Goal: Task Accomplishment & Management: Complete application form

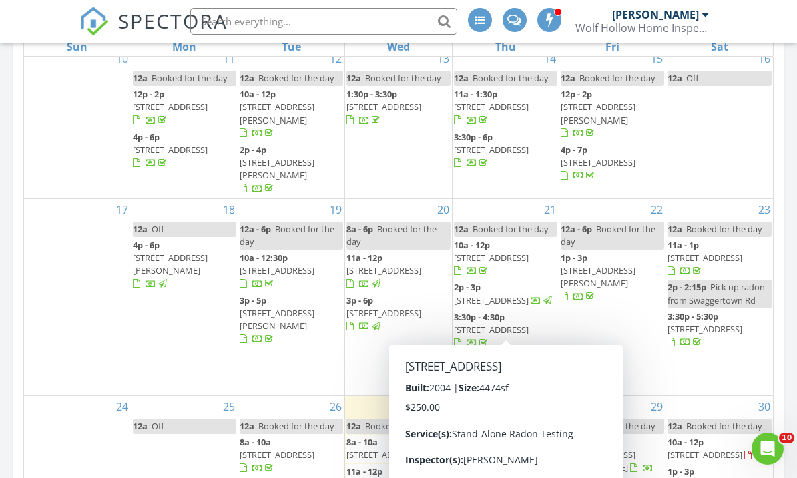
scroll to position [859, 0]
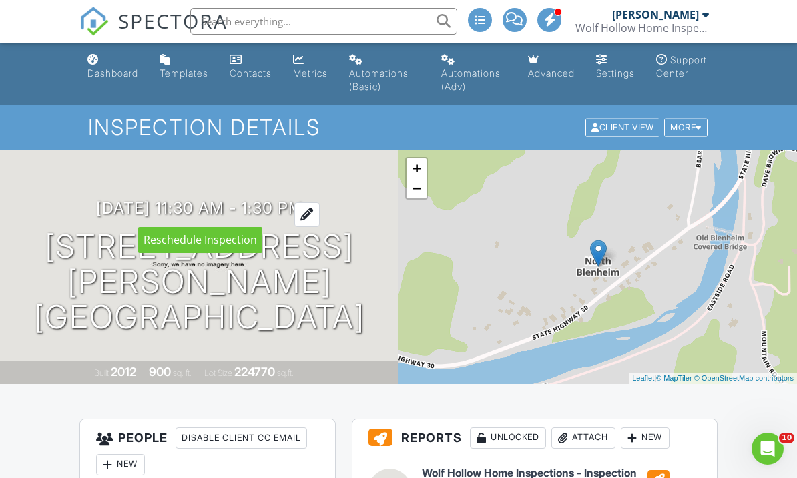
click at [202, 206] on h3 "09/03/2025 11:30 am - 1:30 pm" at bounding box center [199, 208] width 207 height 18
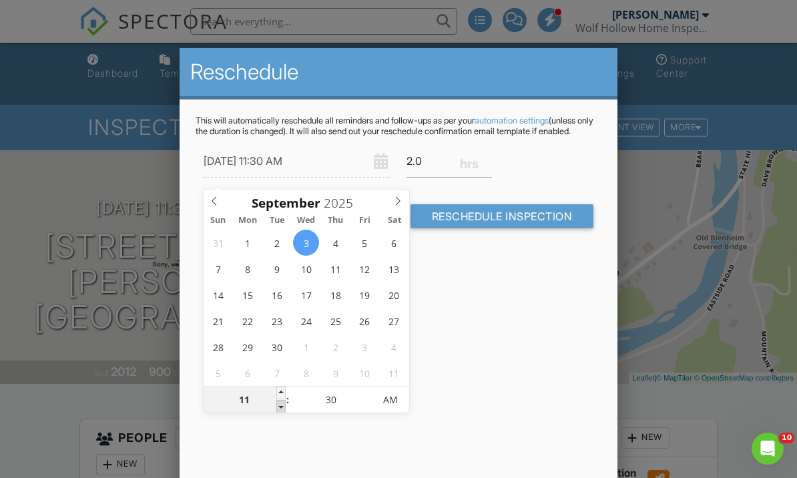
type input "09/03/2025 10:30 AM"
type input "10"
click at [280, 407] on span at bounding box center [281, 406] width 9 height 13
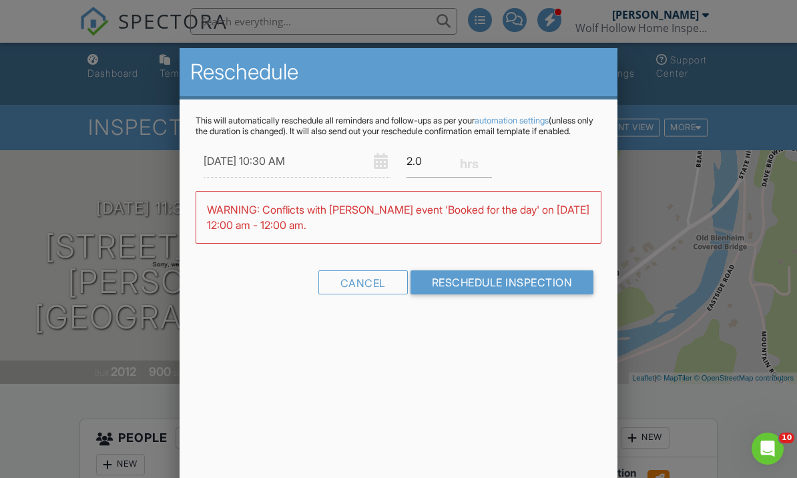
click at [457, 329] on div "This will automatically reschedule all reminders and follow-ups as per your aut…" at bounding box center [399, 217] width 439 height 235
click at [425, 170] on input "2.0" at bounding box center [449, 161] width 85 height 33
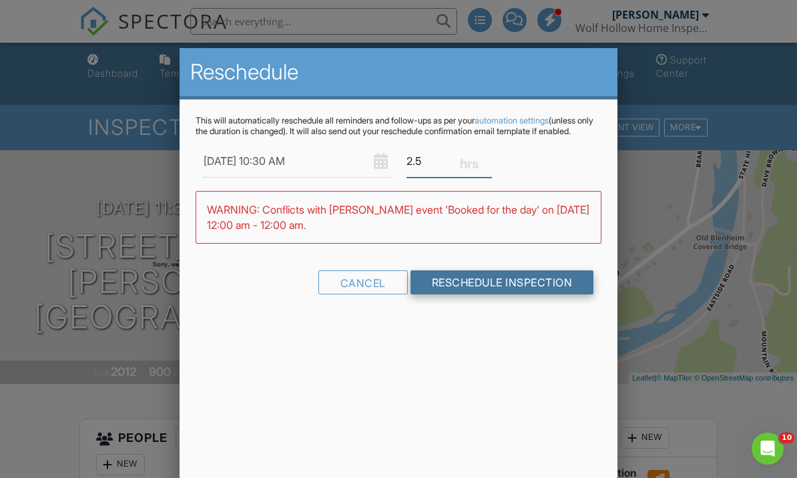
type input "2.5"
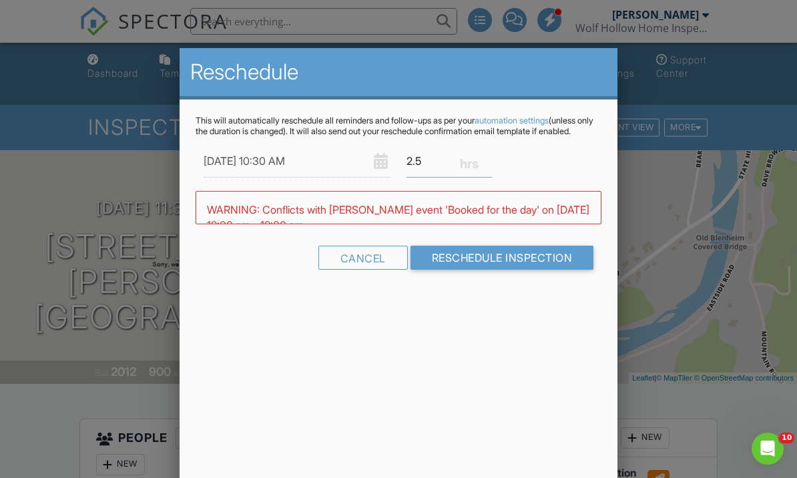
click at [458, 299] on div "This will automatically reschedule all reminders and follow-ups as per your aut…" at bounding box center [399, 205] width 439 height 210
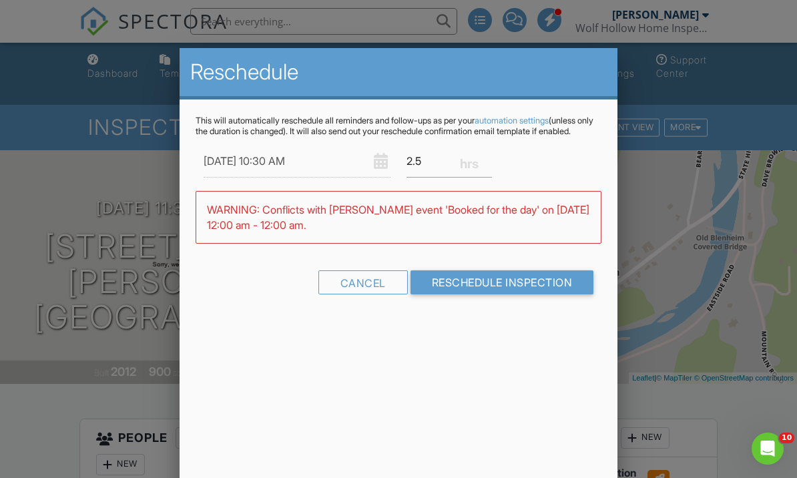
click at [443, 291] on input "Reschedule Inspection" at bounding box center [503, 283] width 184 height 24
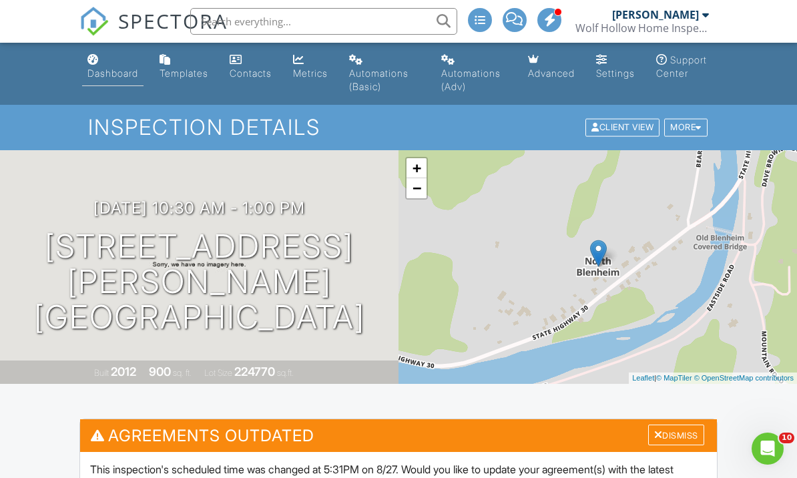
click at [110, 76] on div "Dashboard" at bounding box center [112, 72] width 51 height 11
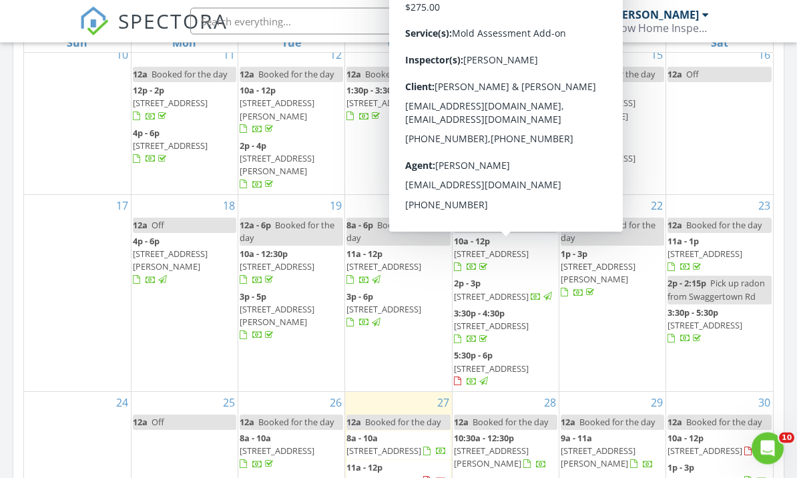
scroll to position [810, 0]
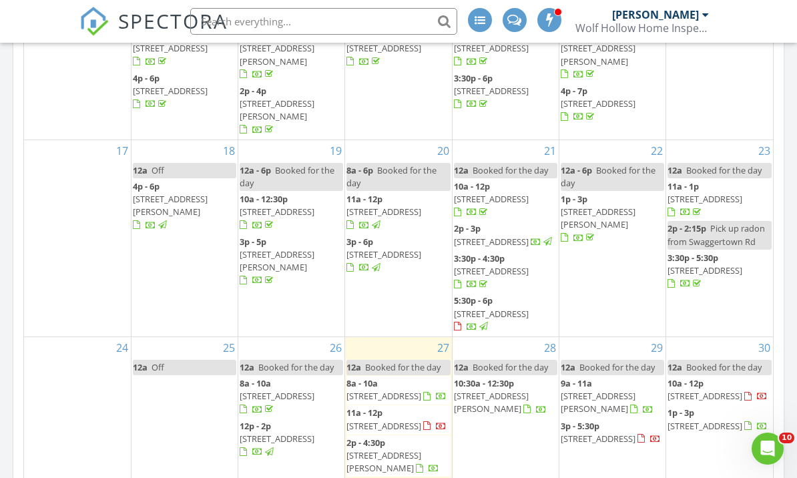
click at [374, 450] on span "102 Judith Ln, Delanson 12053" at bounding box center [384, 462] width 75 height 25
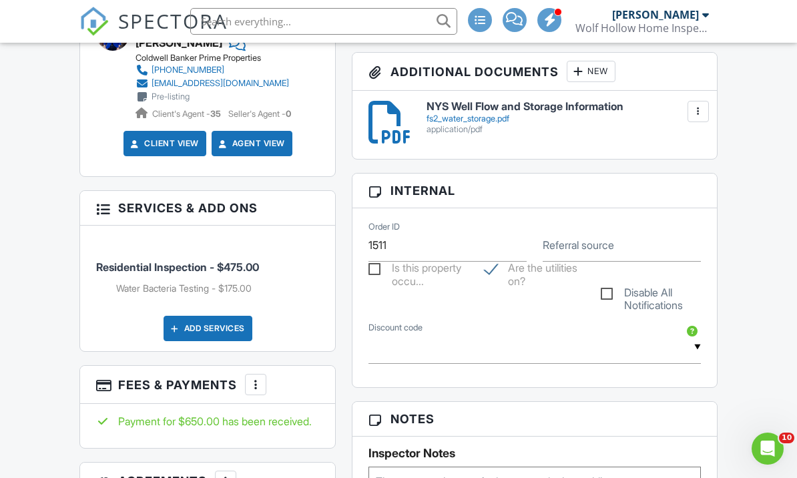
click at [202, 341] on div "Add Services" at bounding box center [208, 328] width 89 height 25
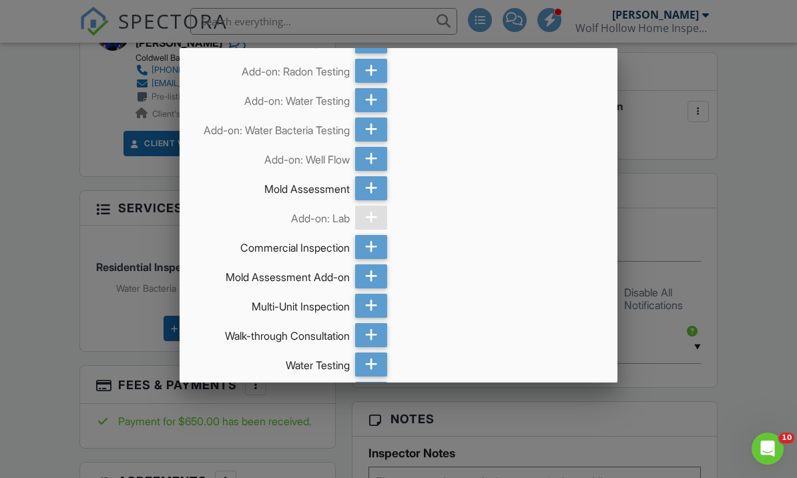
scroll to position [3, 0]
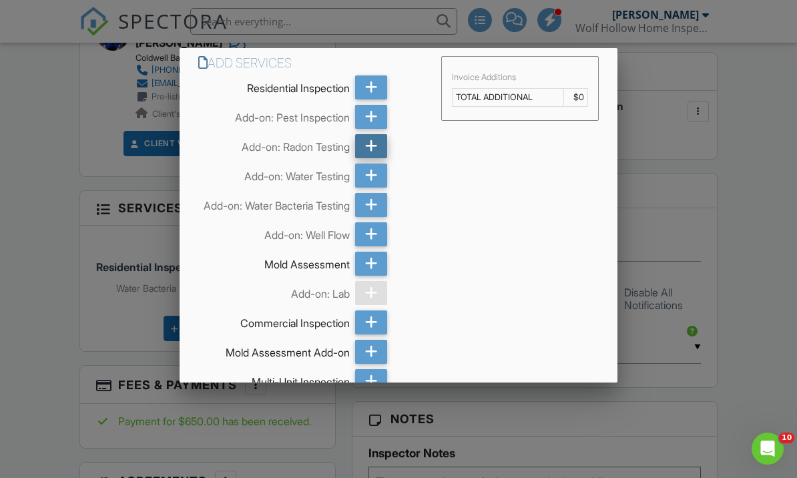
click at [371, 152] on icon at bounding box center [371, 146] width 13 height 24
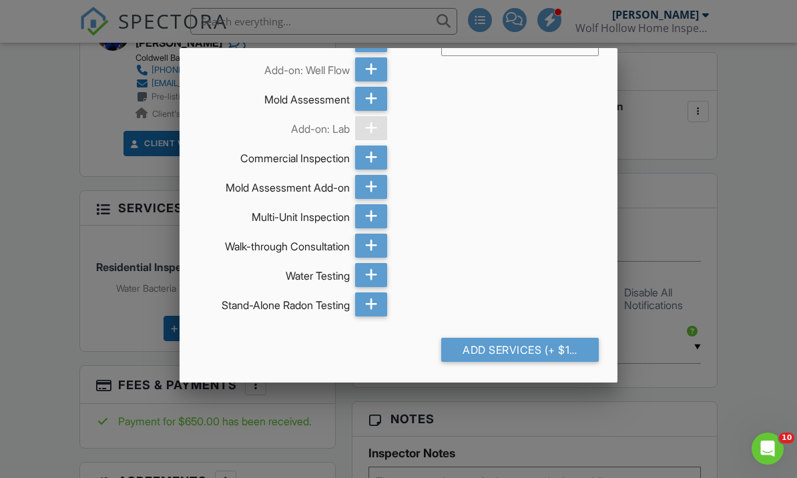
scroll to position [167, 0]
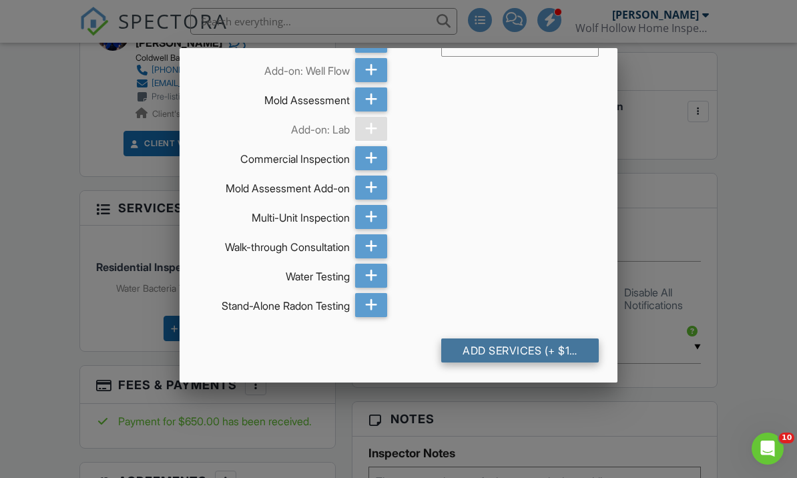
click at [479, 363] on div "Add Services (+ $150.0)" at bounding box center [520, 351] width 158 height 24
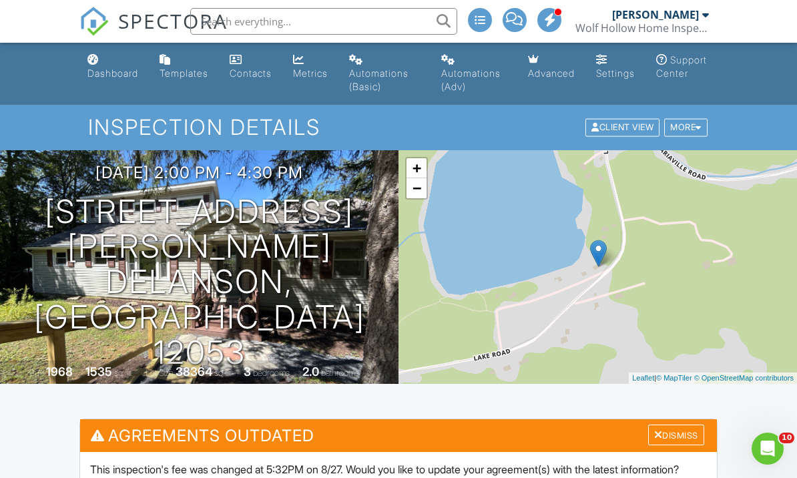
click at [114, 74] on div "Dashboard" at bounding box center [112, 72] width 51 height 11
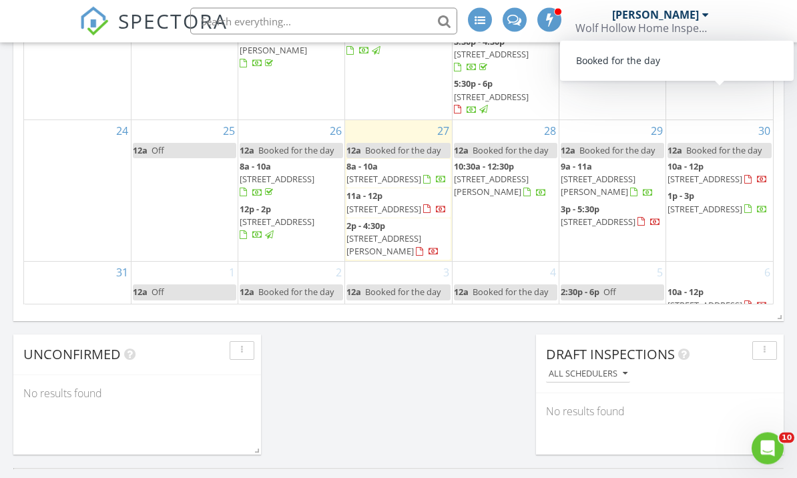
scroll to position [1027, 0]
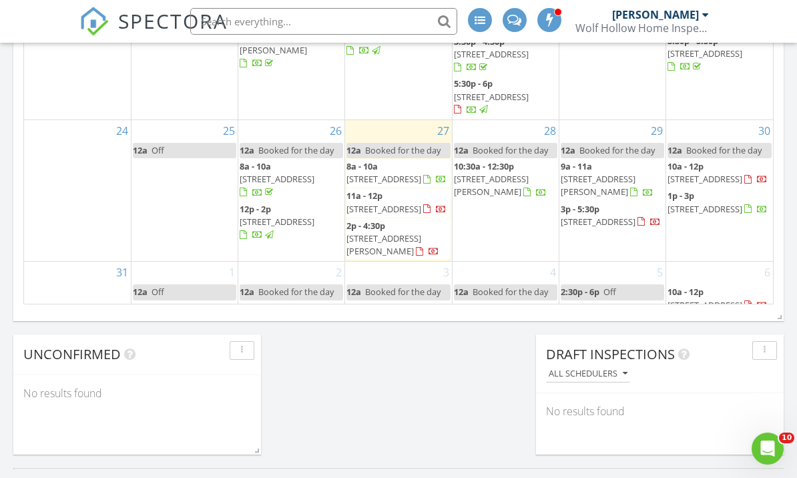
click at [688, 15] on div "[PERSON_NAME]" at bounding box center [655, 14] width 87 height 13
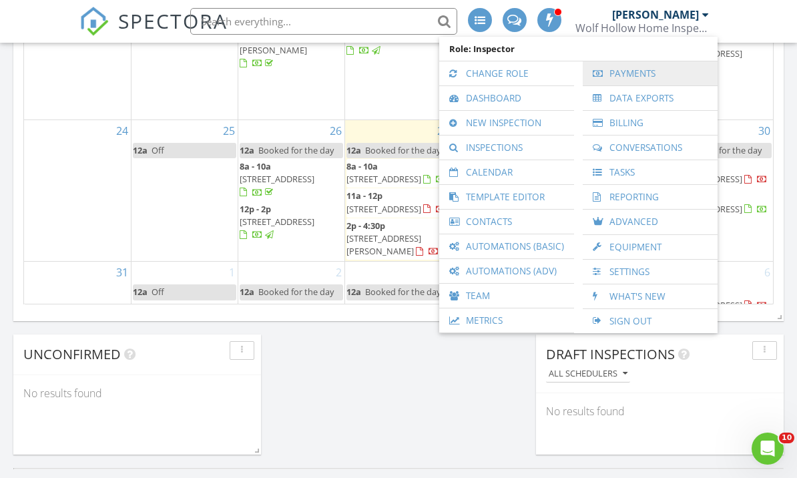
click at [631, 77] on link "Payments" at bounding box center [651, 73] width 122 height 24
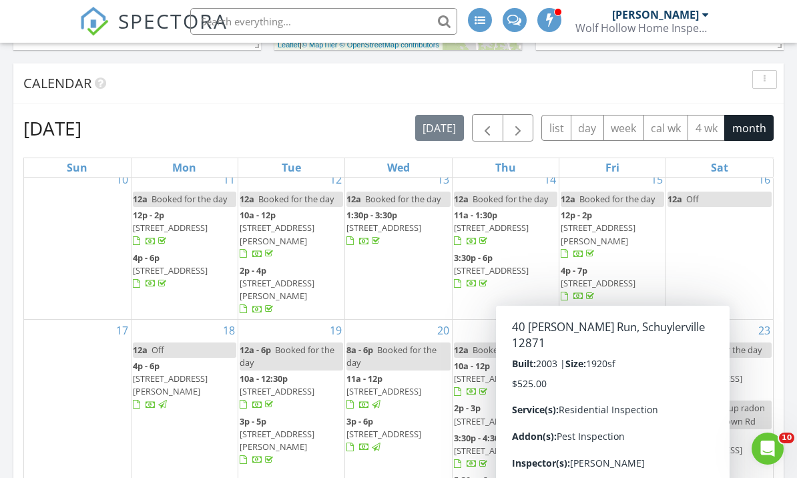
scroll to position [624, 0]
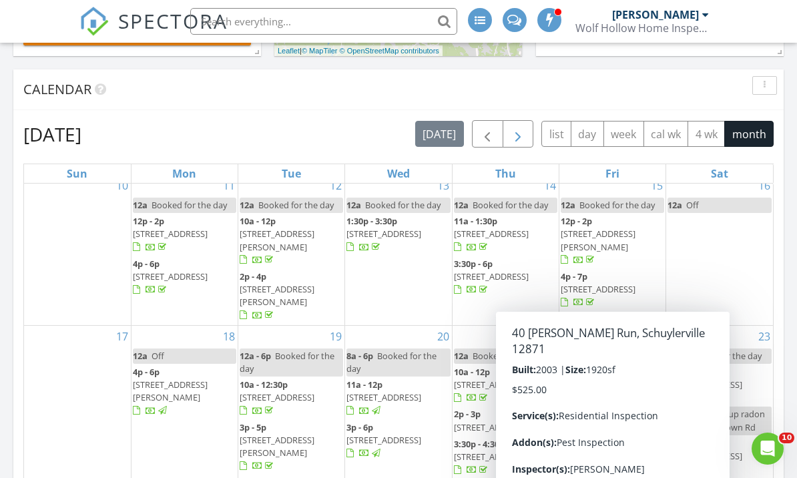
click at [518, 134] on span "button" at bounding box center [518, 135] width 16 height 16
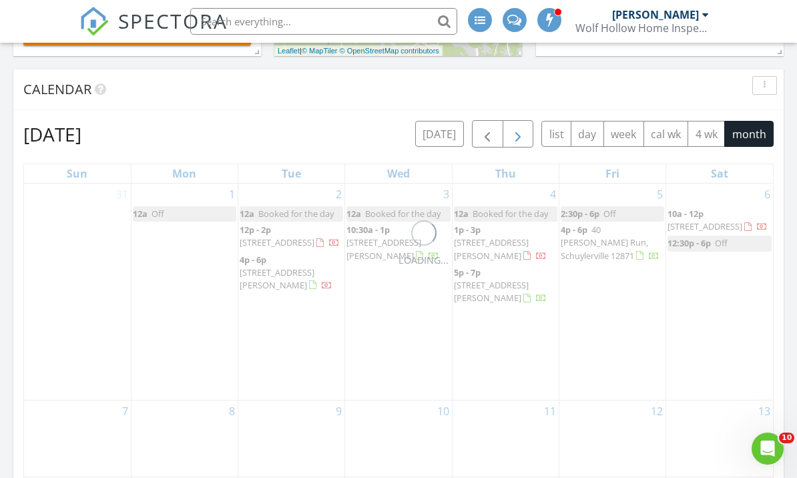
scroll to position [0, 0]
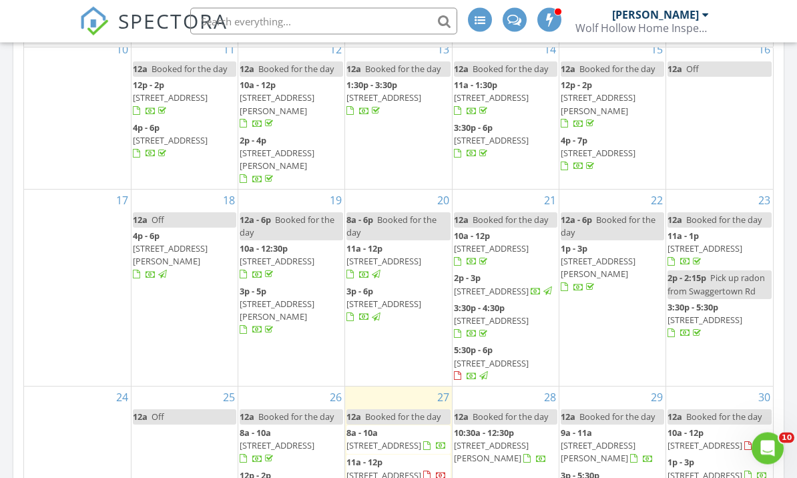
scroll to position [649, 0]
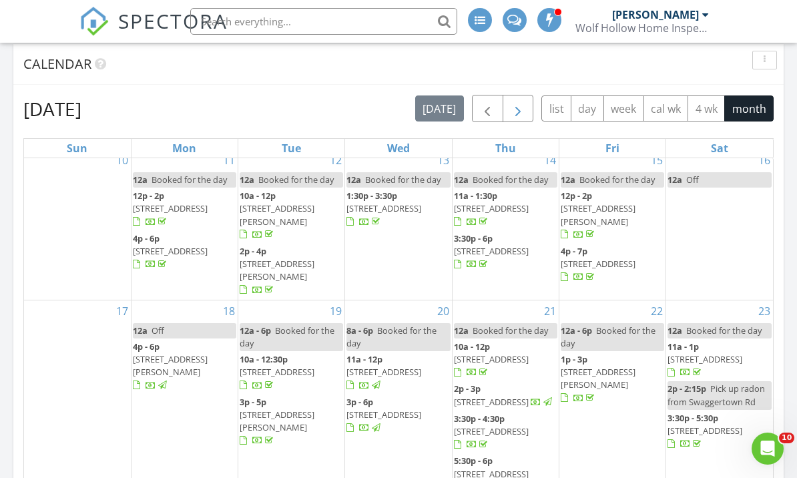
click at [532, 114] on button "button" at bounding box center [518, 108] width 31 height 27
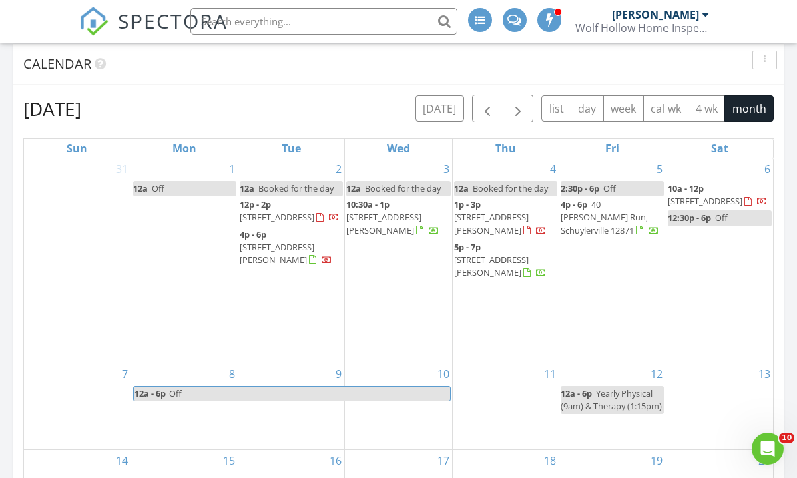
scroll to position [673, 0]
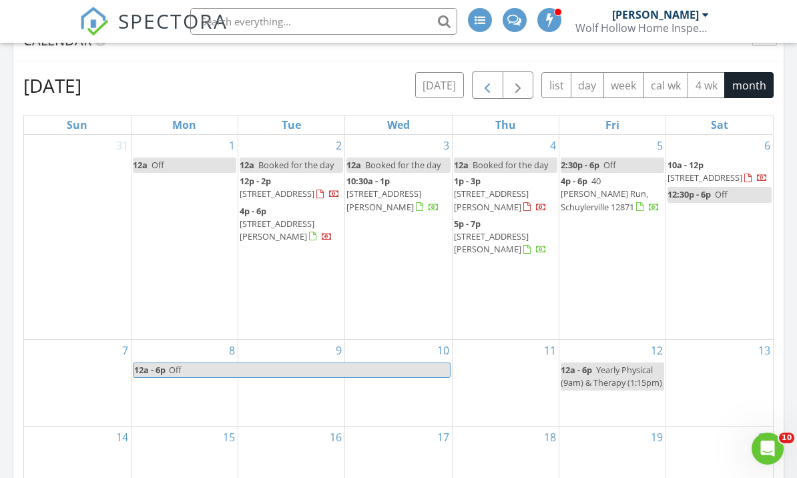
click at [490, 92] on span "button" at bounding box center [488, 86] width 16 height 16
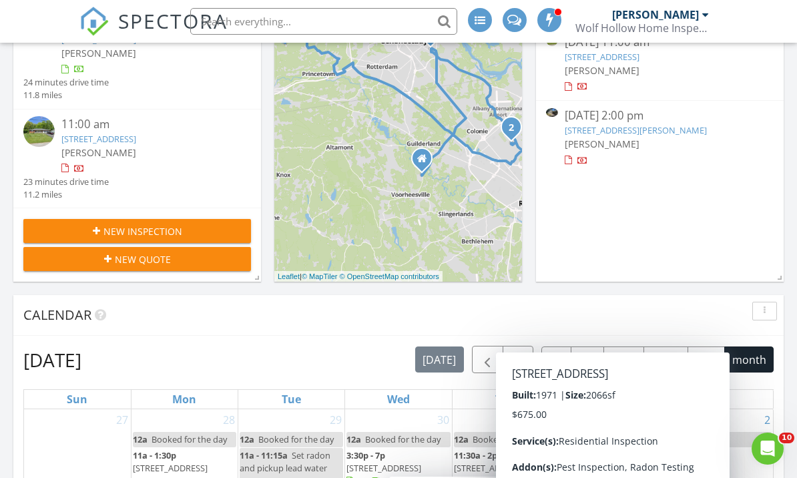
scroll to position [403, 0]
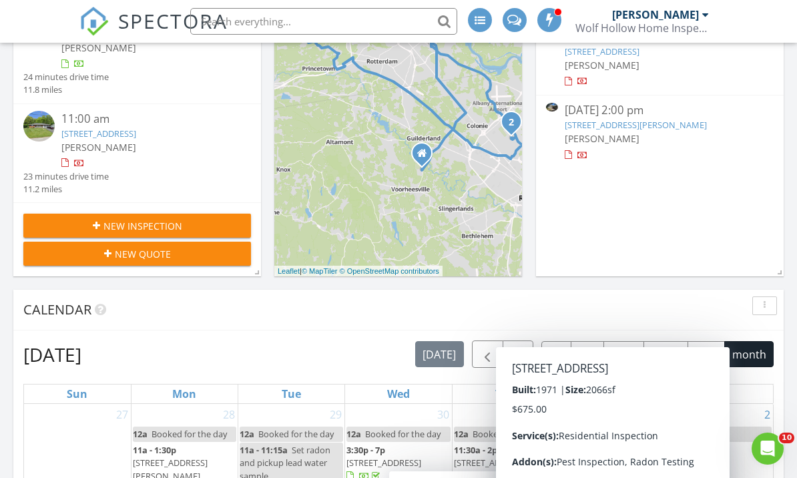
click at [707, 360] on button "4 wk" at bounding box center [706, 354] width 37 height 26
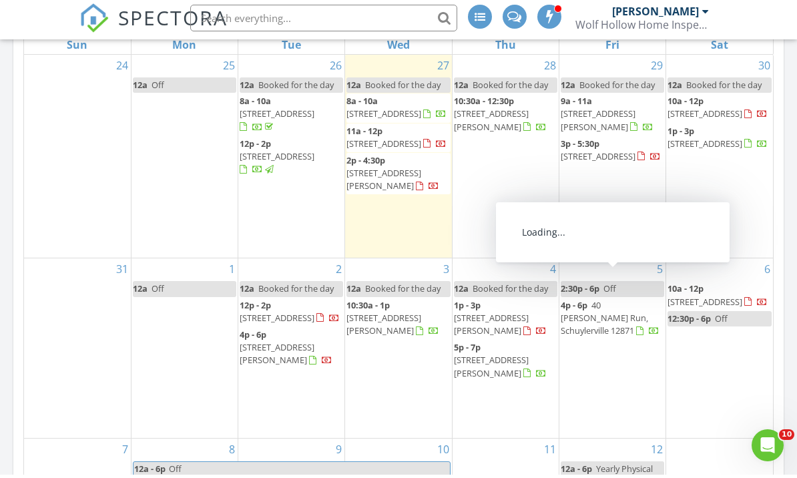
scroll to position [753, 0]
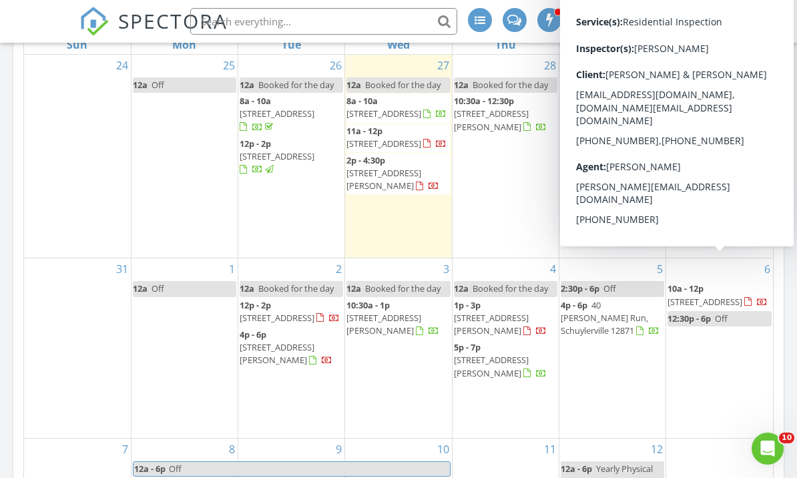
click at [88, 439] on div "7" at bounding box center [77, 476] width 107 height 75
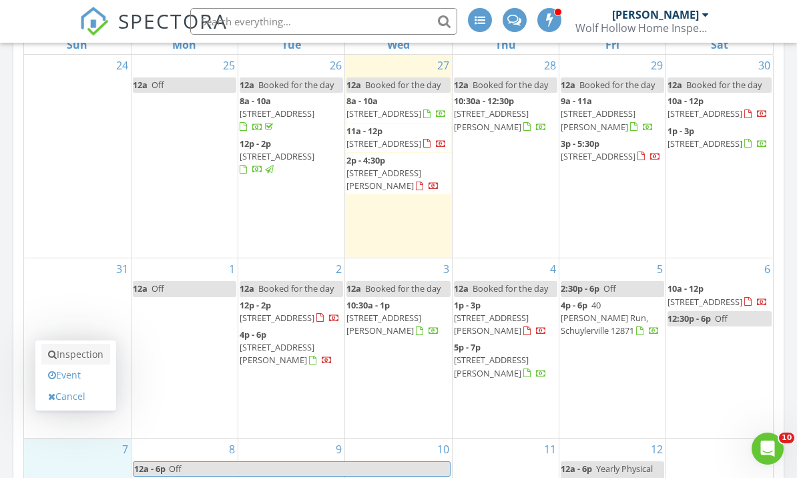
click at [84, 359] on link "Inspection" at bounding box center [75, 354] width 69 height 21
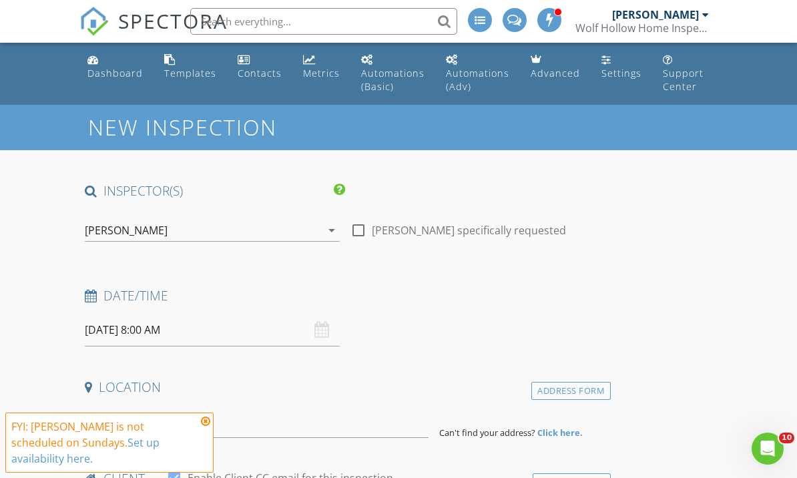
click at [273, 321] on input "[DATE] 8:00 AM" at bounding box center [212, 330] width 255 height 33
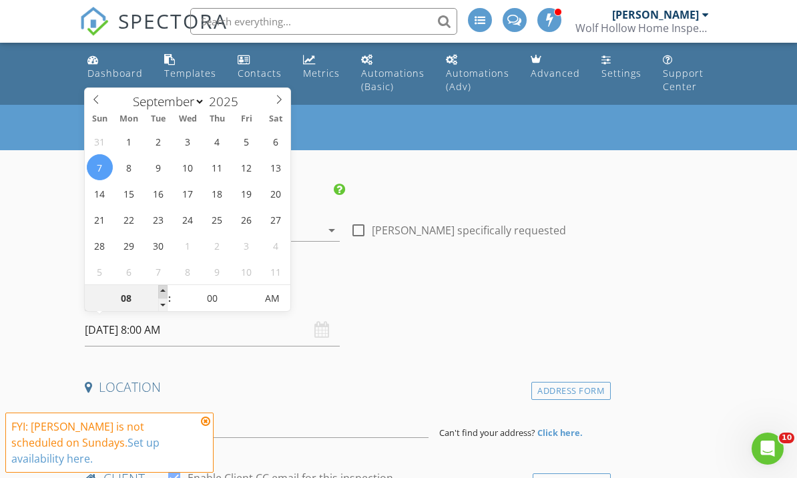
type input "09"
type input "09/07/2025 9:00 AM"
click at [160, 290] on span at bounding box center [162, 291] width 9 height 13
type input "10"
type input "09/07/2025 10:00 AM"
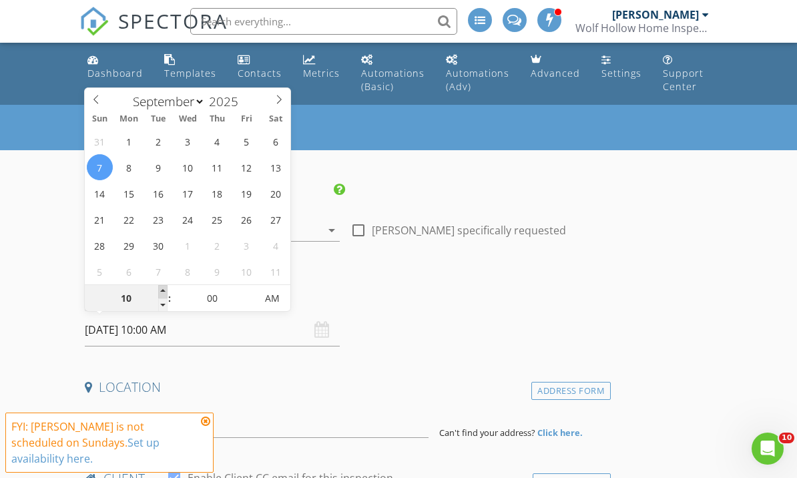
click at [160, 290] on span at bounding box center [162, 291] width 9 height 13
type input "11"
type input "[DATE] 11:00 AM"
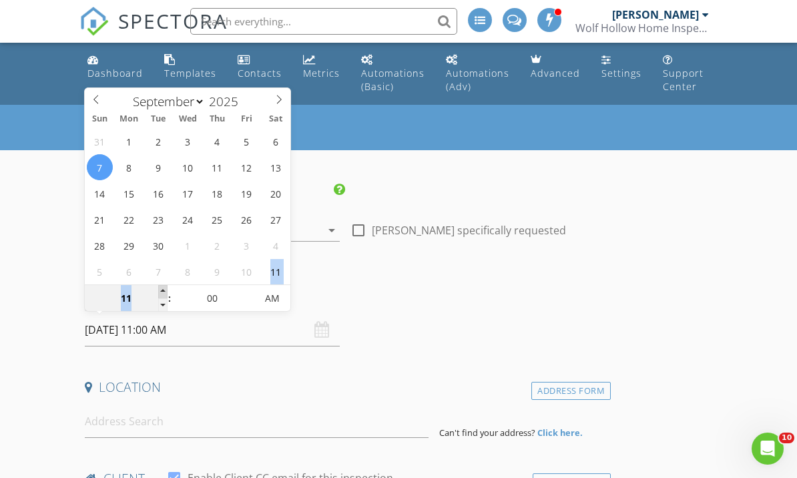
click at [160, 290] on span at bounding box center [162, 291] width 9 height 13
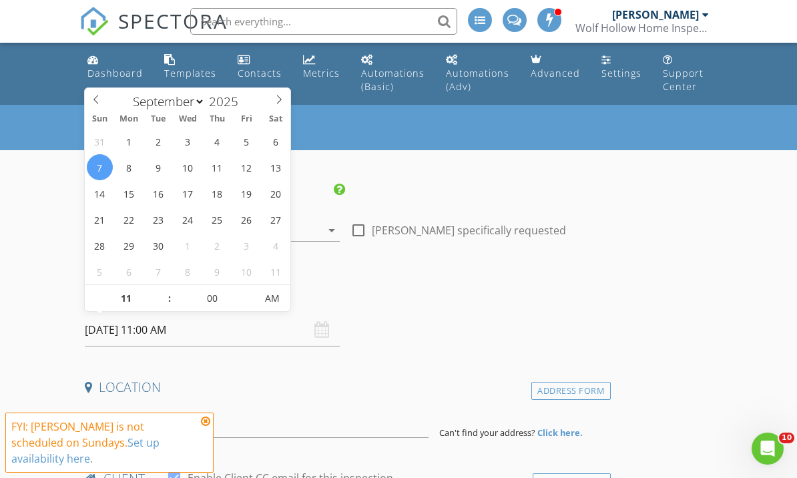
click at [205, 427] on icon at bounding box center [205, 421] width 9 height 11
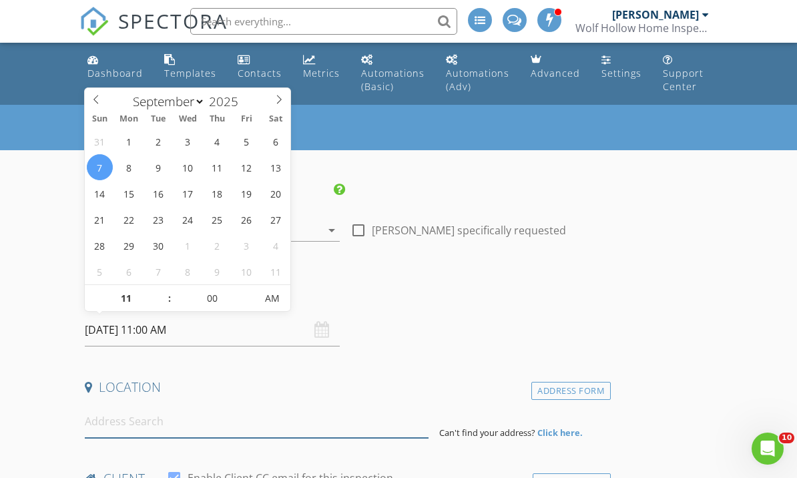
drag, startPoint x: 190, startPoint y: 409, endPoint x: 190, endPoint y: 614, distance: 204.4
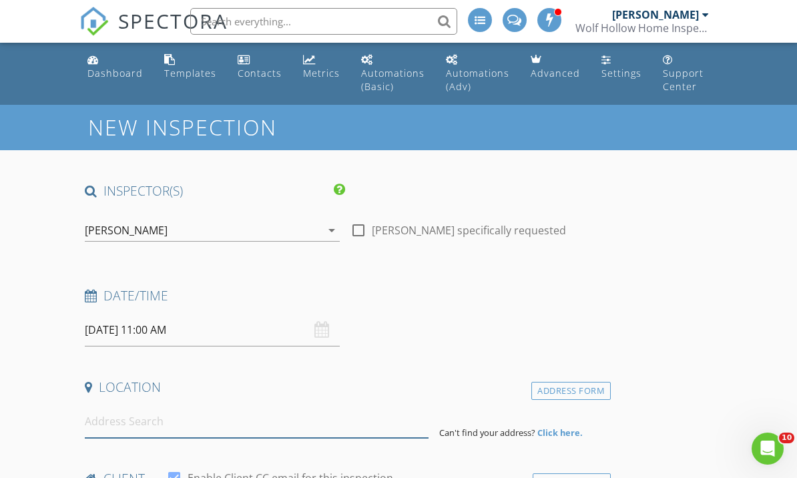
scroll to position [156, 0]
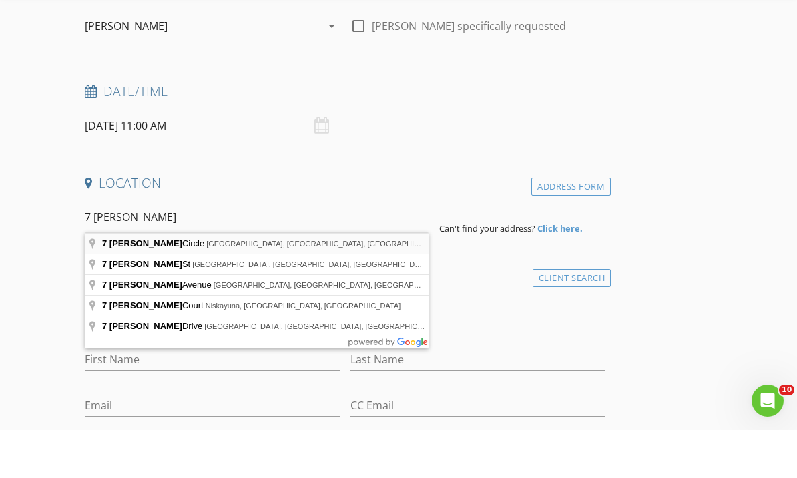
type input "7 Kimberly Circle, Troy, NY, USA"
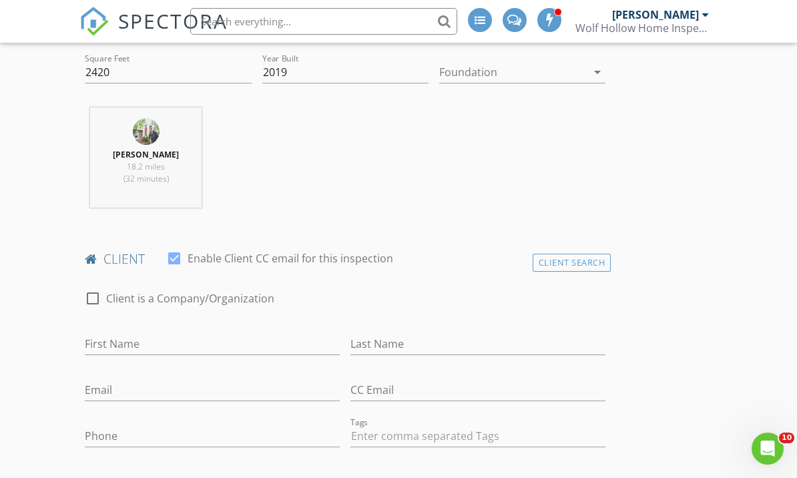
scroll to position [602, 0]
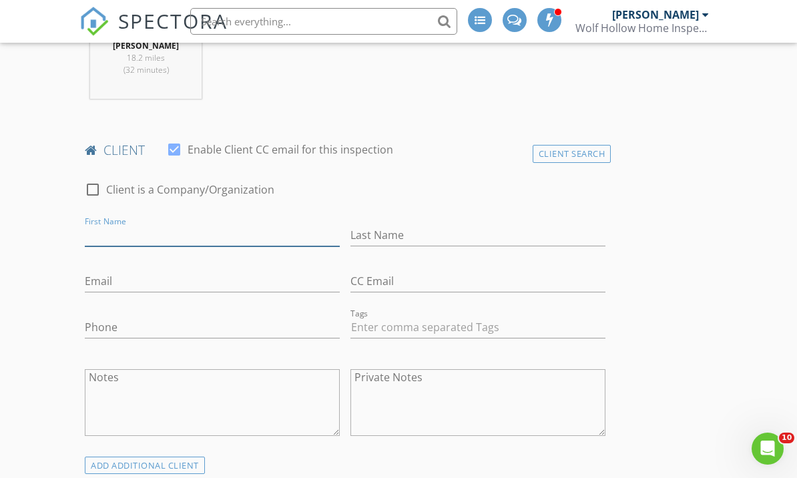
click at [194, 238] on input "First Name" at bounding box center [212, 235] width 255 height 22
type input "[PERSON_NAME]"
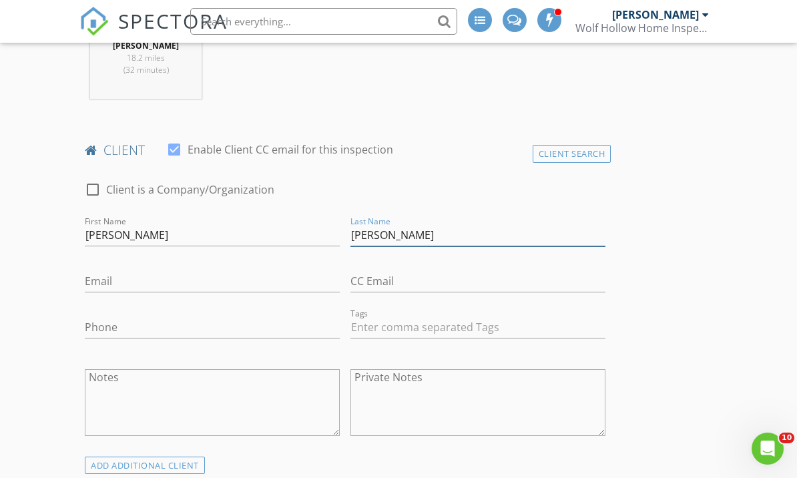
type input "[PERSON_NAME]"
click at [110, 279] on input "Email" at bounding box center [212, 282] width 255 height 22
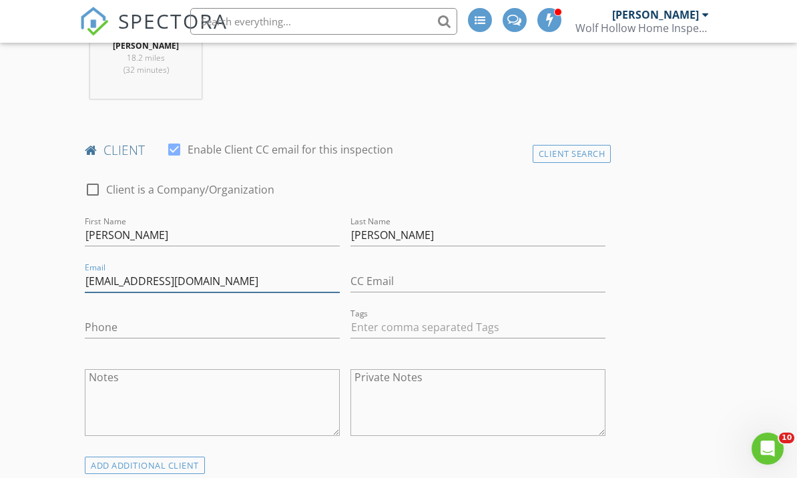
type input "[EMAIL_ADDRESS][DOMAIN_NAME]"
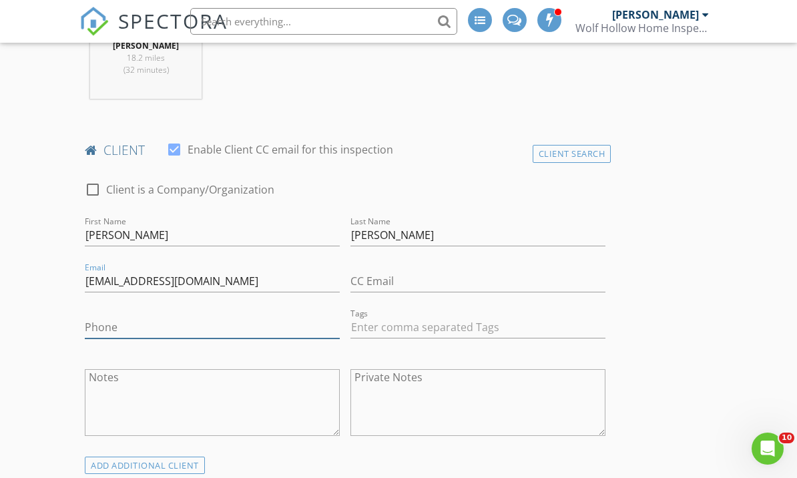
click at [131, 327] on input "Phone" at bounding box center [212, 328] width 255 height 22
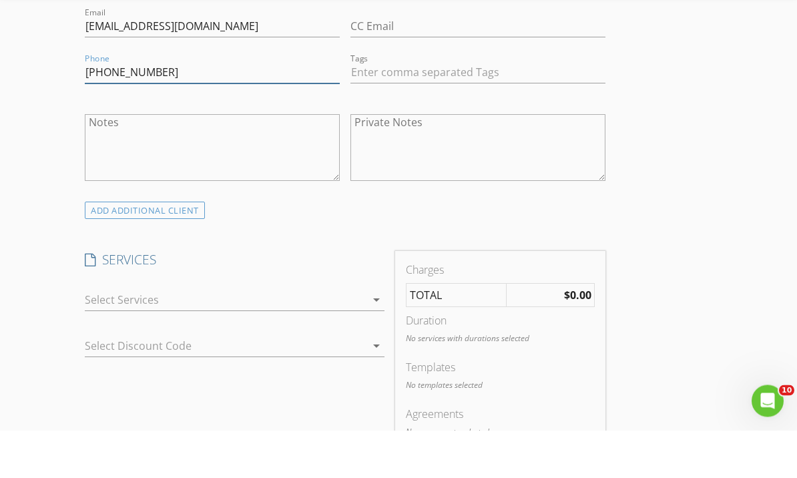
scroll to position [894, 0]
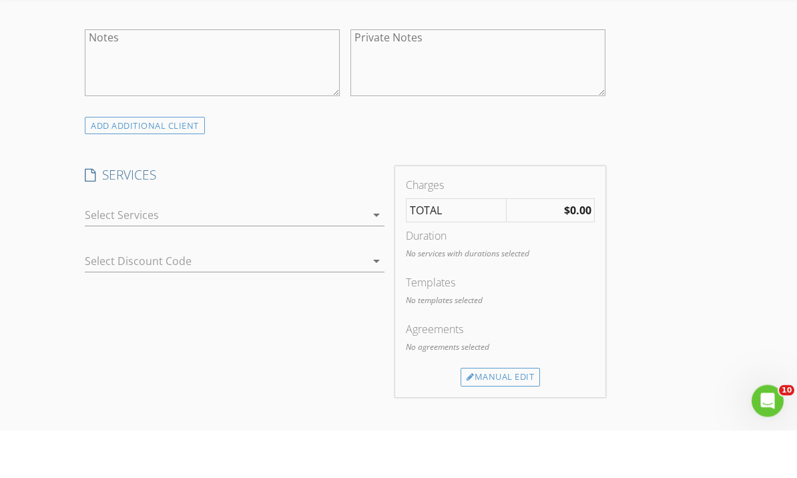
type input "[PHONE_NUMBER]"
click at [372, 255] on icon "arrow_drop_down" at bounding box center [377, 263] width 16 height 16
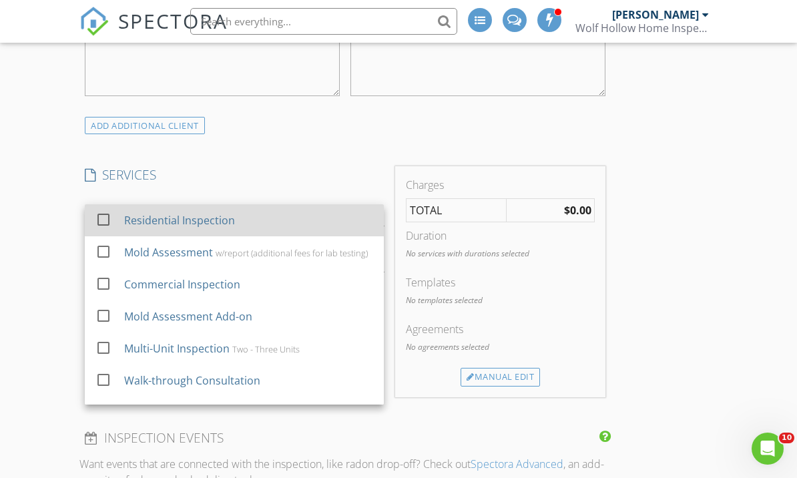
scroll to position [0, 0]
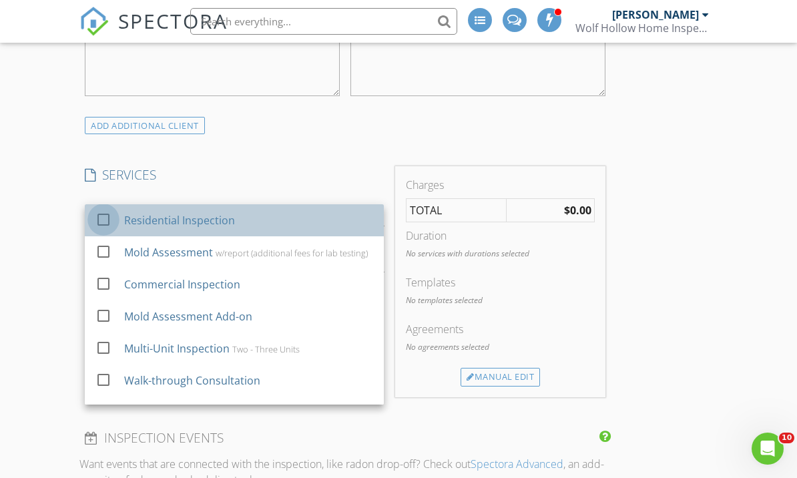
click at [101, 214] on div at bounding box center [103, 219] width 23 height 23
checkbox input "false"
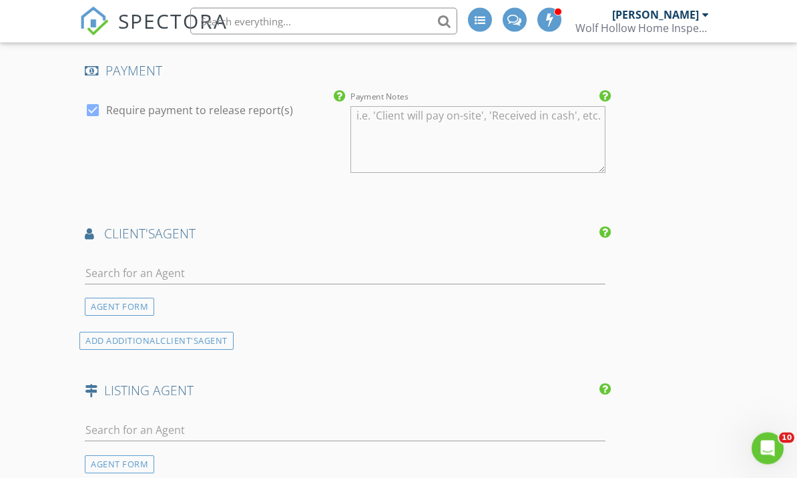
scroll to position [1453, 0]
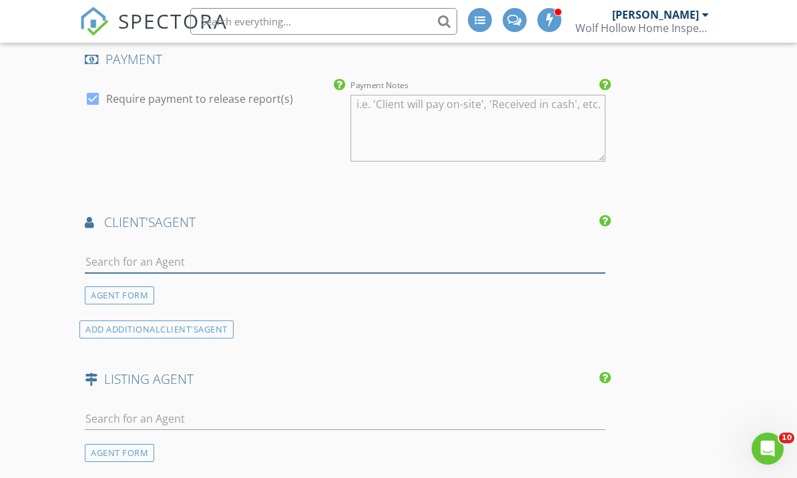
click at [356, 260] on input "text" at bounding box center [345, 262] width 521 height 22
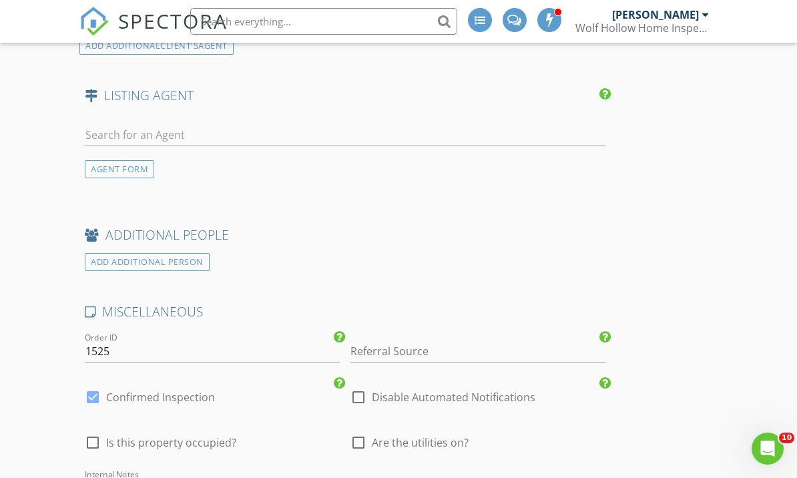
scroll to position [1735, 0]
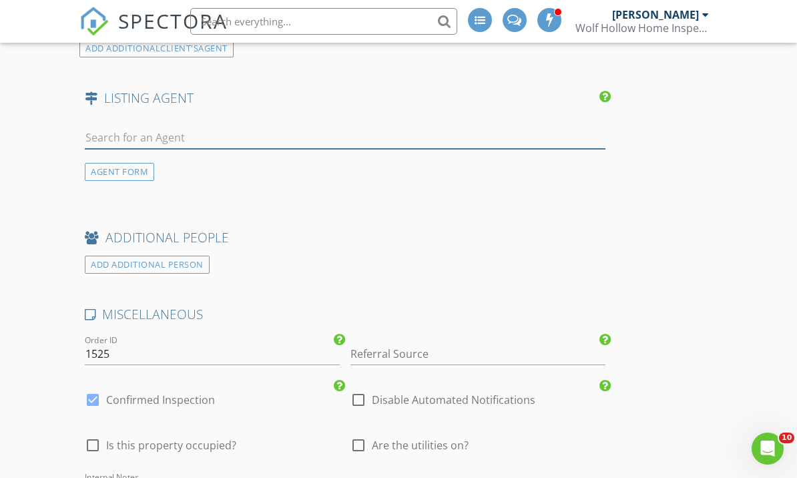
click at [193, 142] on input "text" at bounding box center [345, 138] width 521 height 22
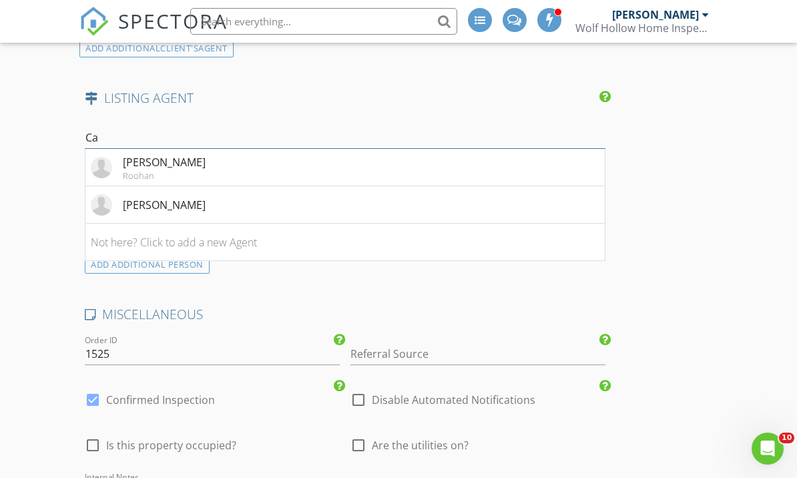
type input "C"
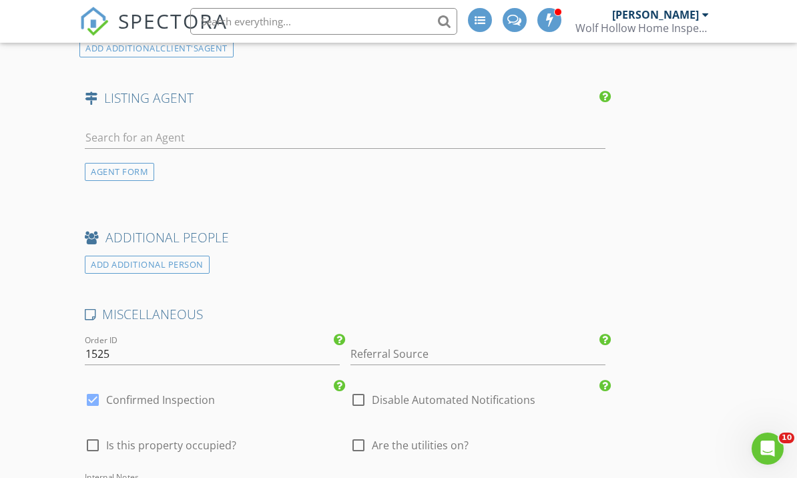
click at [136, 177] on div "AGENT FORM" at bounding box center [345, 156] width 532 height 80
click at [134, 167] on div "AGENT FORM" at bounding box center [119, 172] width 69 height 18
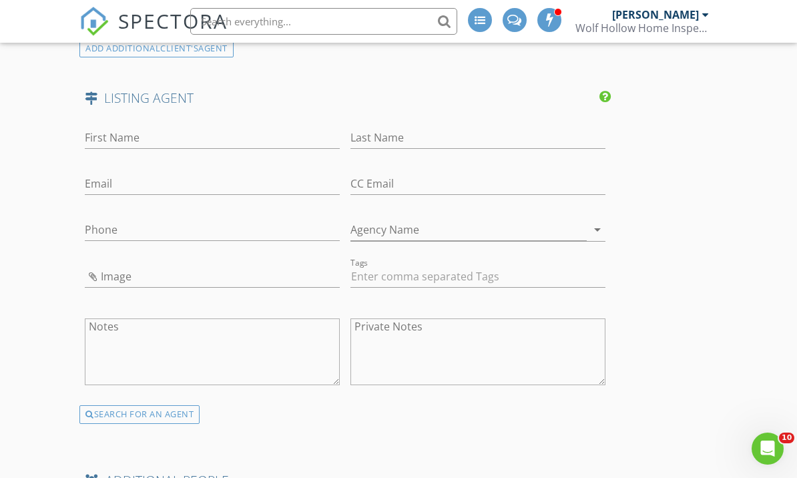
click at [114, 120] on div "First Name" at bounding box center [212, 140] width 255 height 43
click at [122, 140] on input "First Name" at bounding box center [212, 138] width 255 height 22
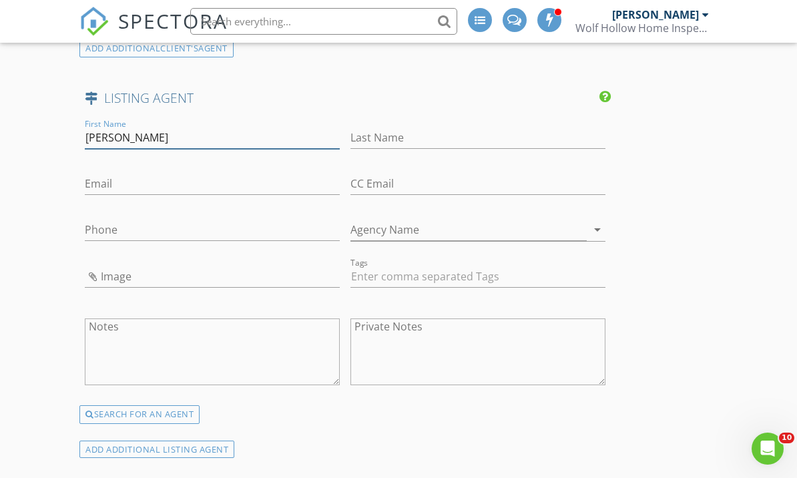
type input "Carol"
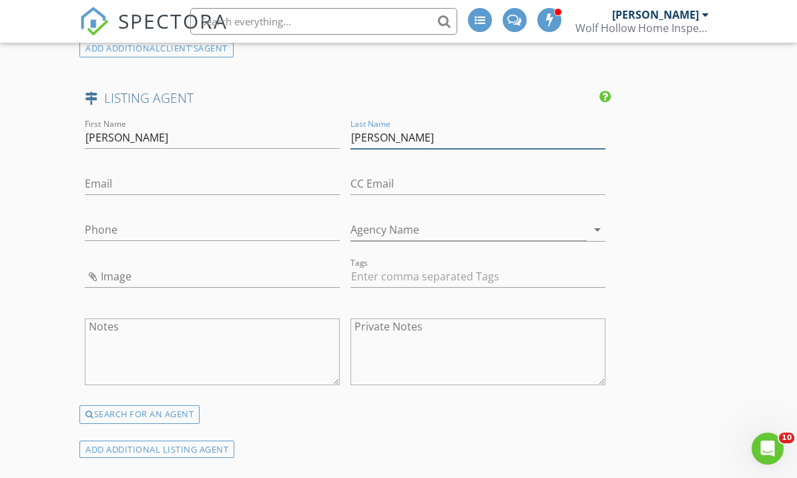
type input "Steven"
click at [269, 184] on input "Email" at bounding box center [212, 184] width 255 height 22
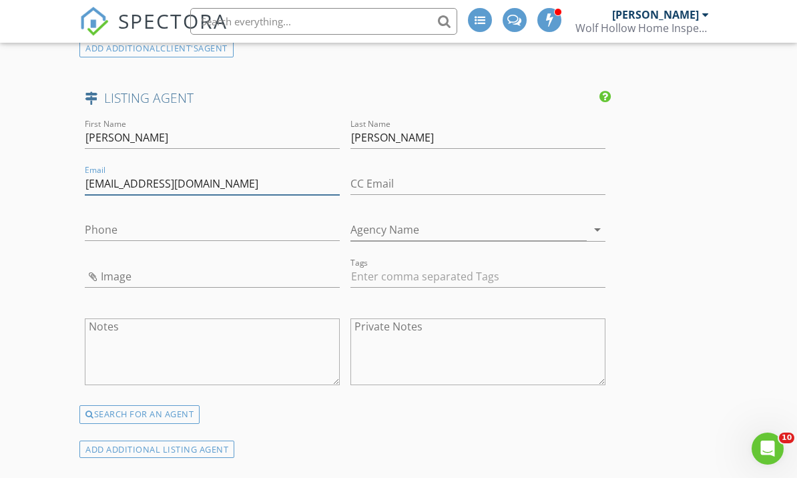
type input "5220547@gmail.com"
click at [192, 224] on input "Phone" at bounding box center [212, 230] width 255 height 22
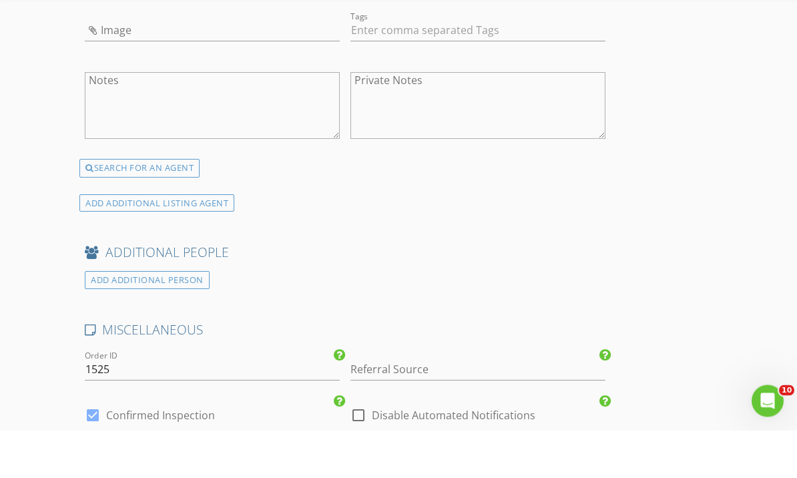
scroll to position [1938, 0]
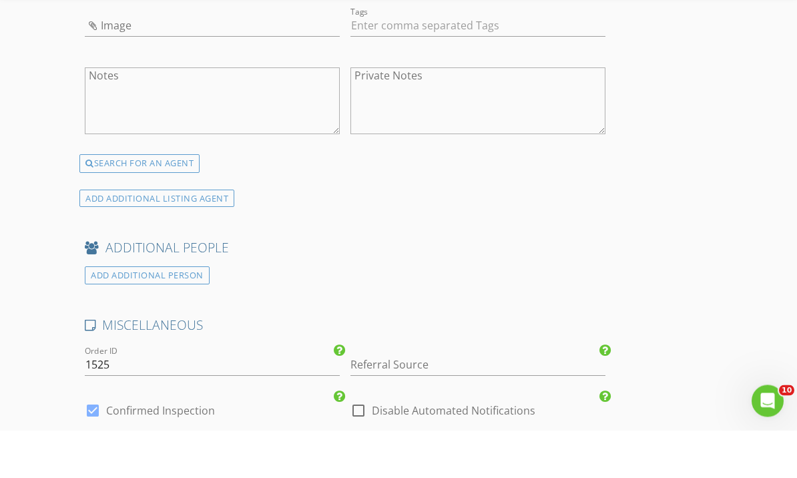
type input "518-522-0547"
checkbox input "true"
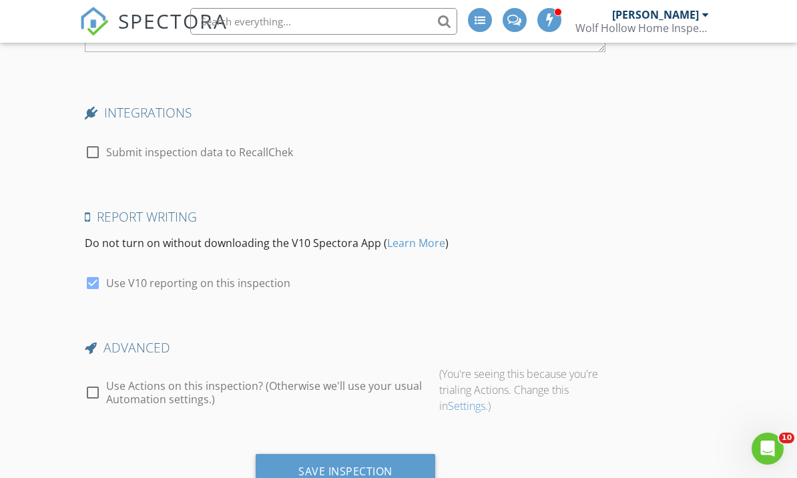
scroll to position [2499, 0]
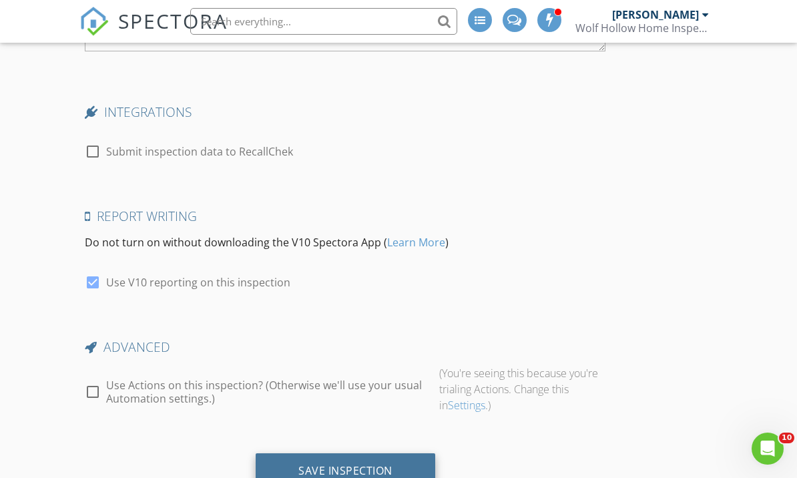
click at [376, 466] on div "Save Inspection" at bounding box center [346, 470] width 94 height 13
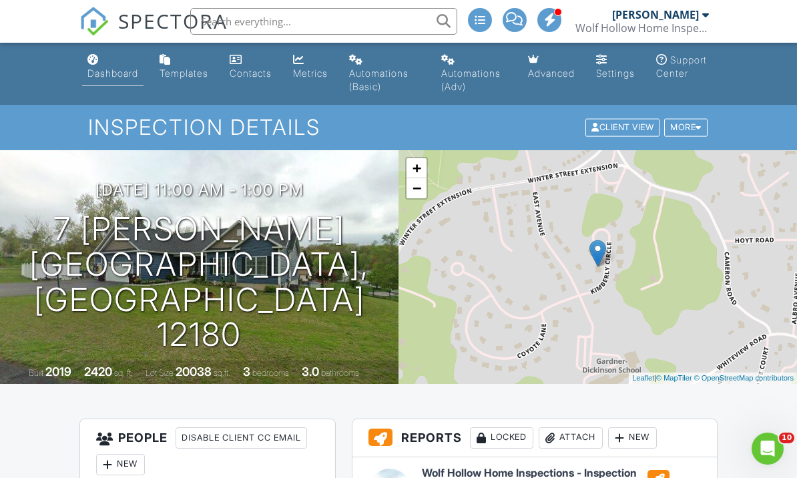
click at [115, 67] on link "Dashboard" at bounding box center [112, 67] width 61 height 38
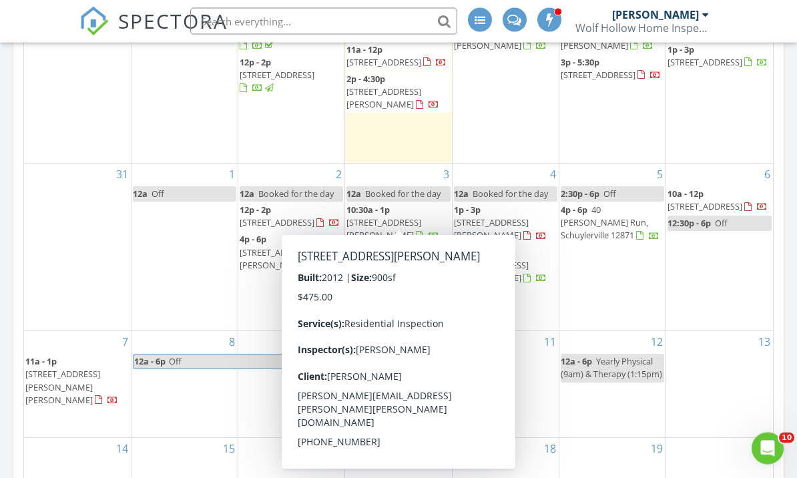
scroll to position [828, 0]
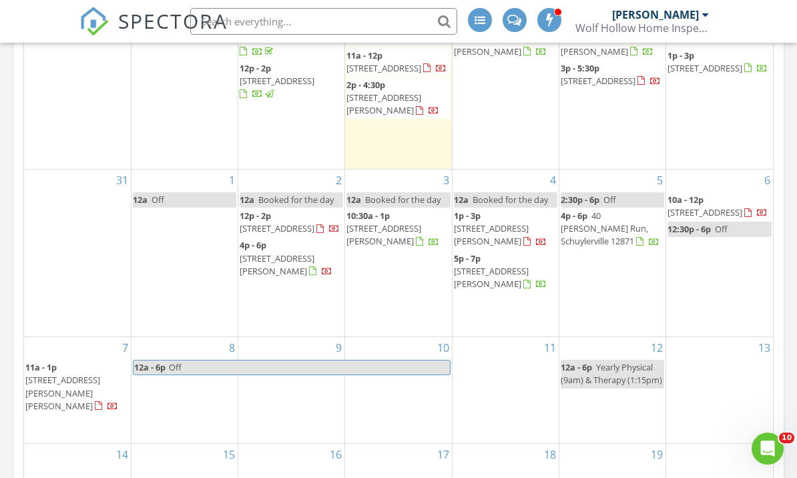
click at [293, 222] on span "[STREET_ADDRESS]" at bounding box center [277, 228] width 75 height 12
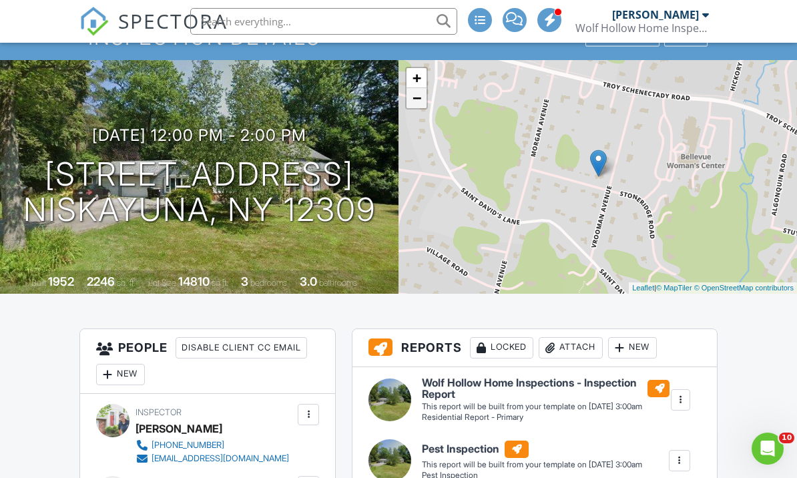
scroll to position [90, 0]
click at [325, 23] on input "text" at bounding box center [323, 21] width 267 height 27
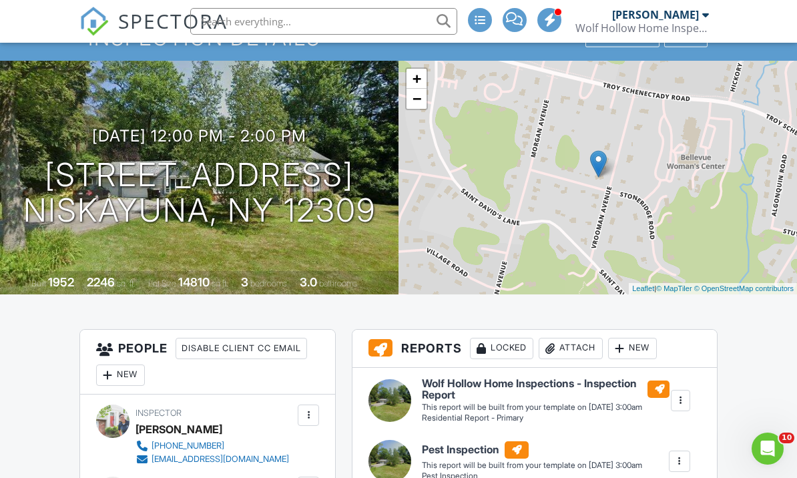
click at [344, 28] on input "text" at bounding box center [323, 21] width 267 height 27
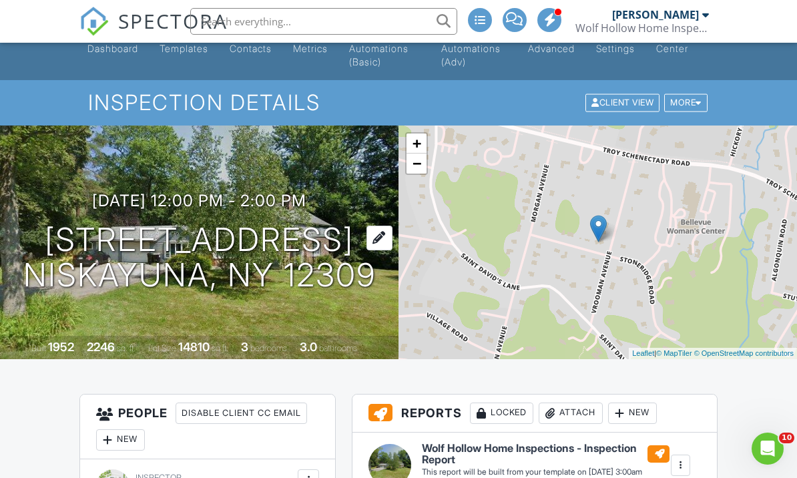
scroll to position [0, 0]
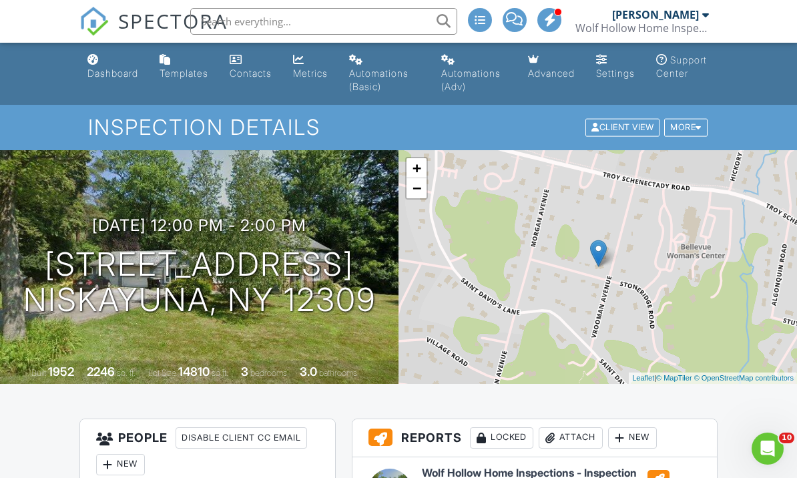
click at [252, 18] on input "text" at bounding box center [323, 21] width 267 height 27
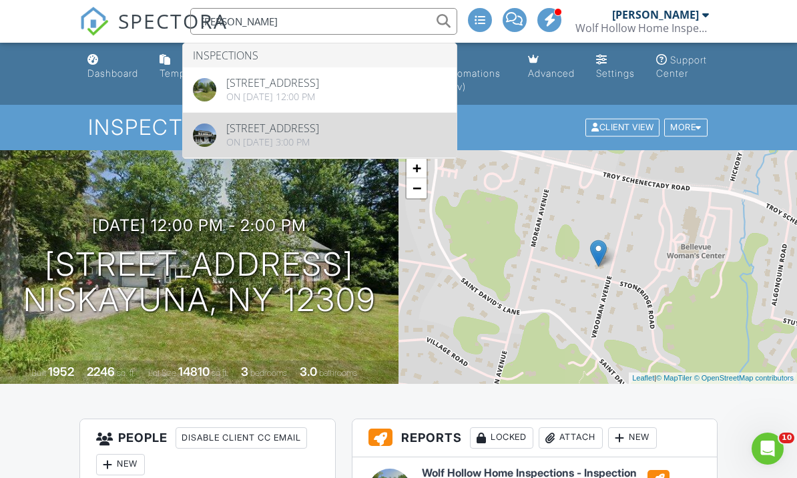
type input "[PERSON_NAME]"
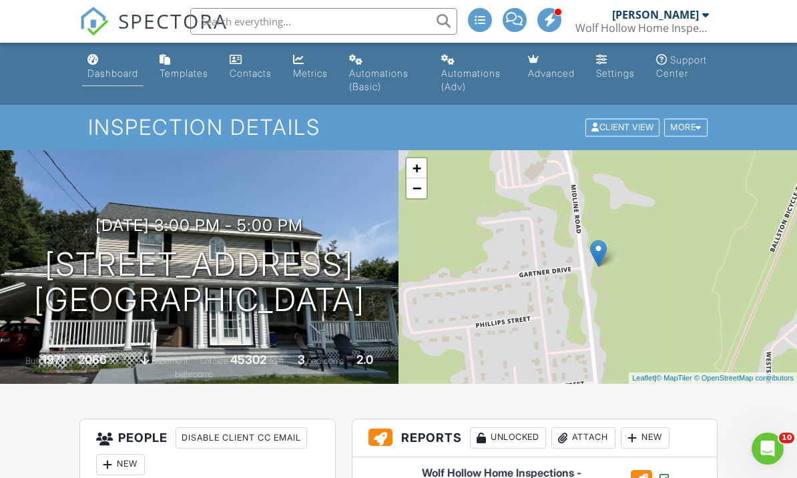
click at [136, 69] on div "Dashboard" at bounding box center [112, 72] width 51 height 11
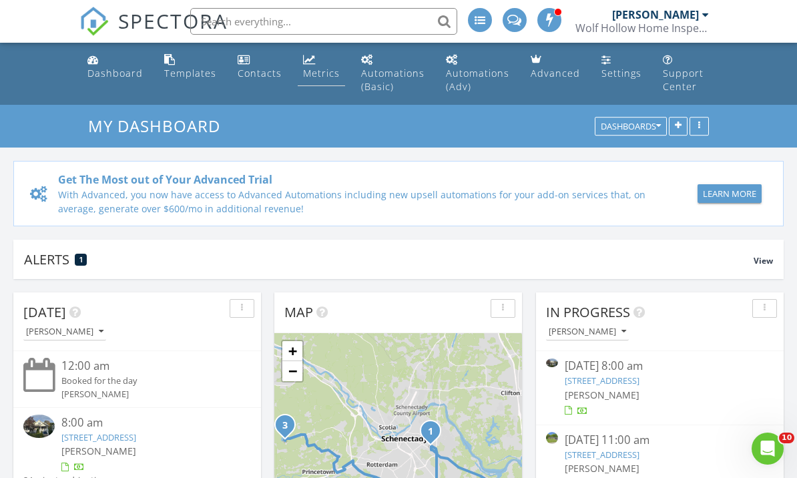
click at [314, 72] on div "Metrics" at bounding box center [321, 73] width 37 height 13
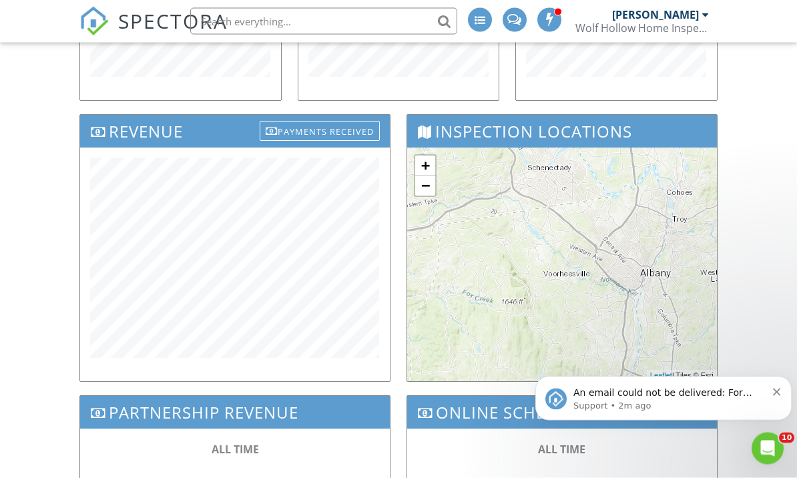
scroll to position [294, 0]
